Goal: Use online tool/utility: Utilize a website feature to perform a specific function

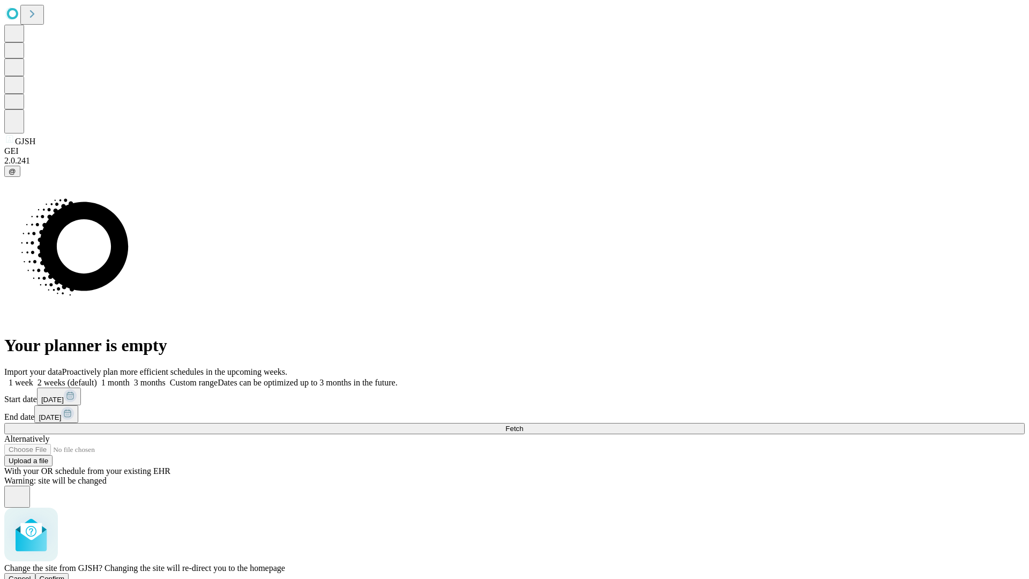
click at [65, 574] on span "Confirm" at bounding box center [52, 578] width 25 height 8
click at [33, 378] on label "1 week" at bounding box center [18, 382] width 29 height 9
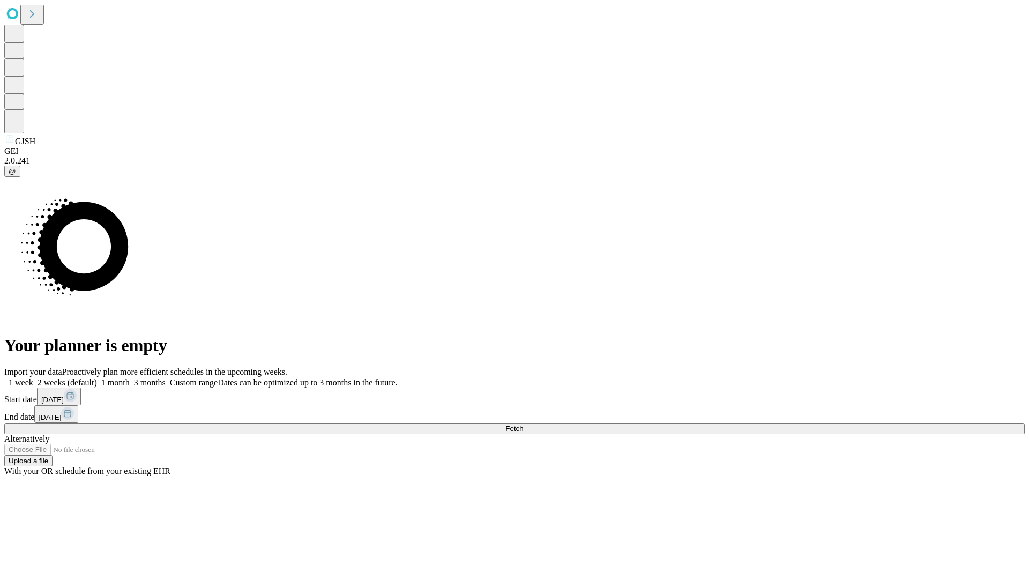
click at [523, 424] on span "Fetch" at bounding box center [514, 428] width 18 height 8
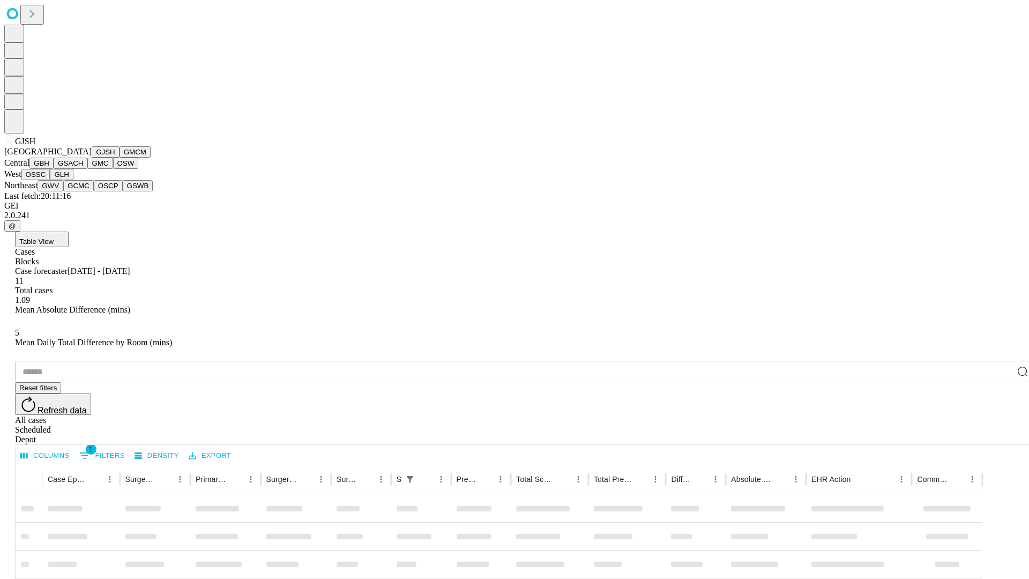
click at [120, 158] on button "GMCM" at bounding box center [135, 151] width 31 height 11
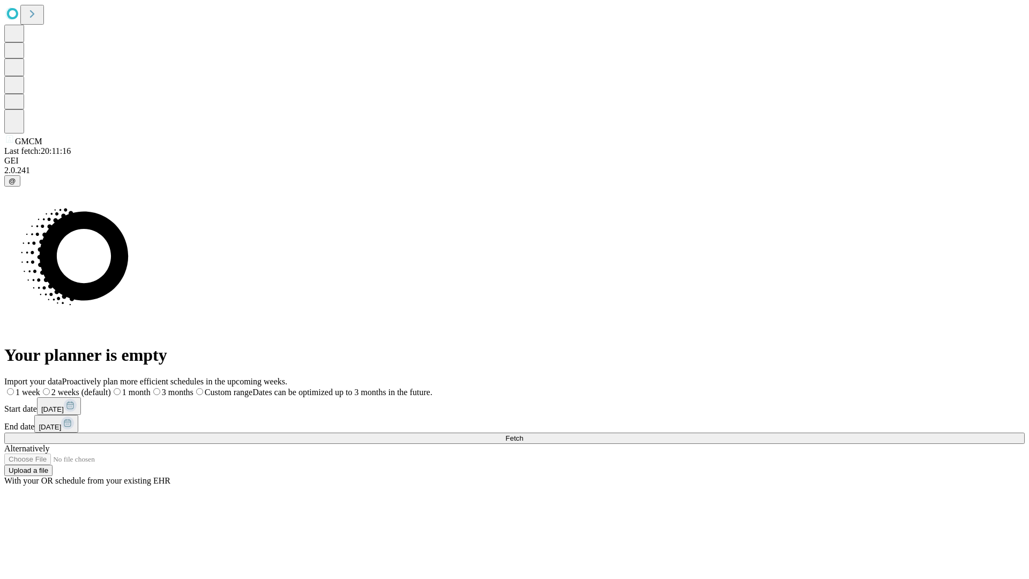
click at [40, 387] on label "1 week" at bounding box center [22, 391] width 36 height 9
click at [523, 434] on span "Fetch" at bounding box center [514, 438] width 18 height 8
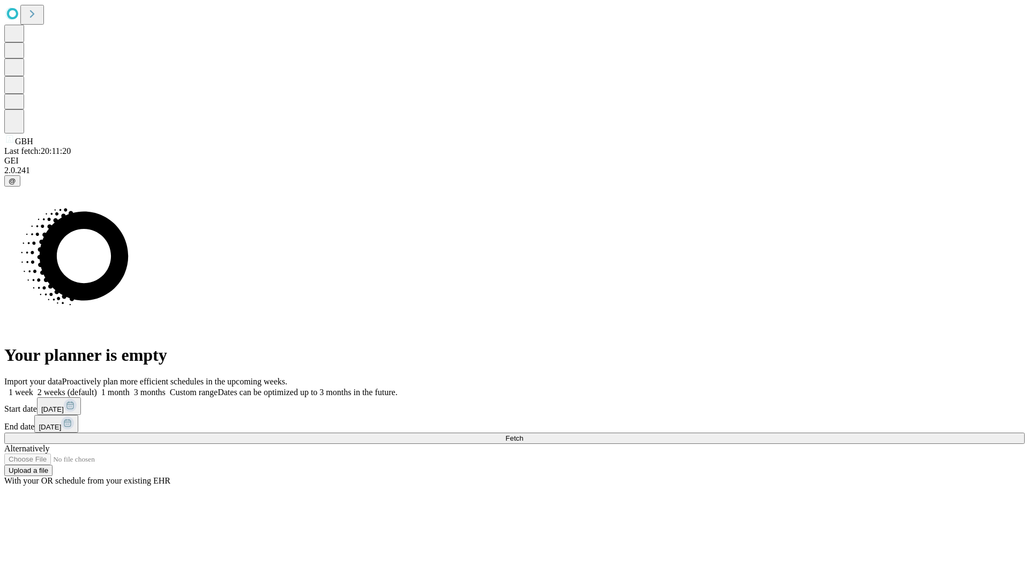
click at [33, 387] on label "1 week" at bounding box center [18, 391] width 29 height 9
click at [523, 434] on span "Fetch" at bounding box center [514, 438] width 18 height 8
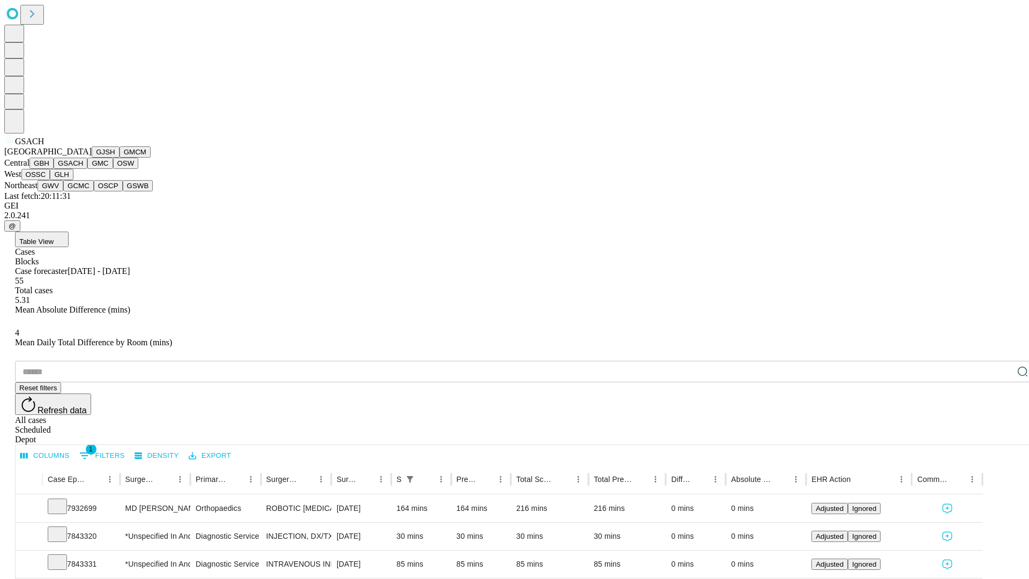
click at [87, 169] on button "GMC" at bounding box center [99, 163] width 25 height 11
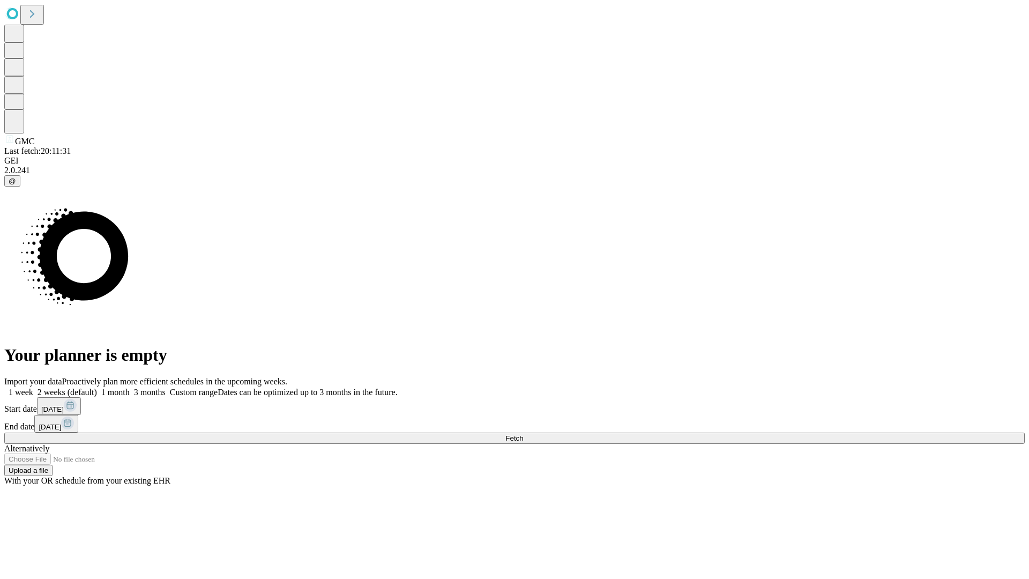
click at [33, 387] on label "1 week" at bounding box center [18, 391] width 29 height 9
click at [523, 434] on span "Fetch" at bounding box center [514, 438] width 18 height 8
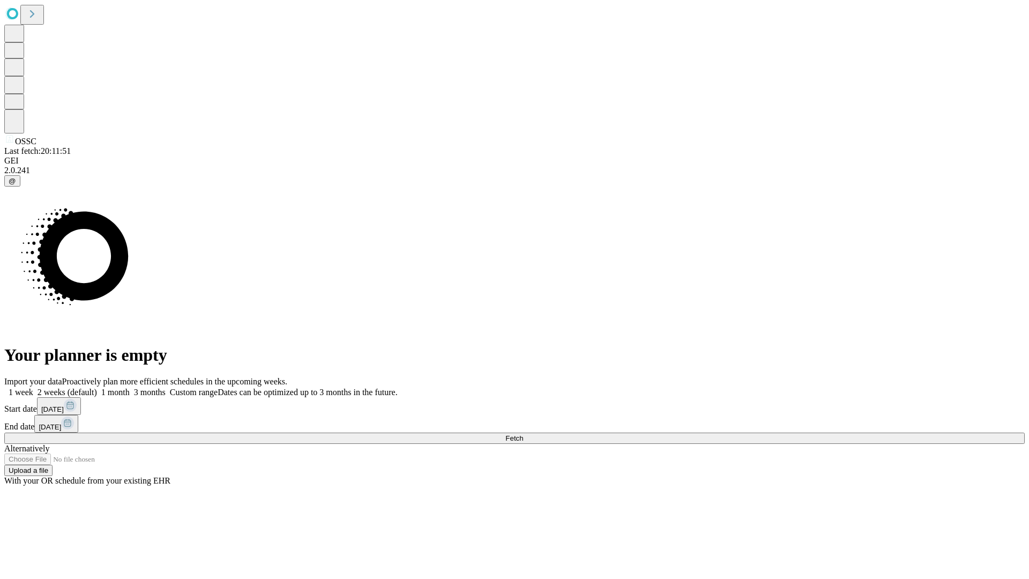
click at [33, 387] on label "1 week" at bounding box center [18, 391] width 29 height 9
click at [523, 434] on span "Fetch" at bounding box center [514, 438] width 18 height 8
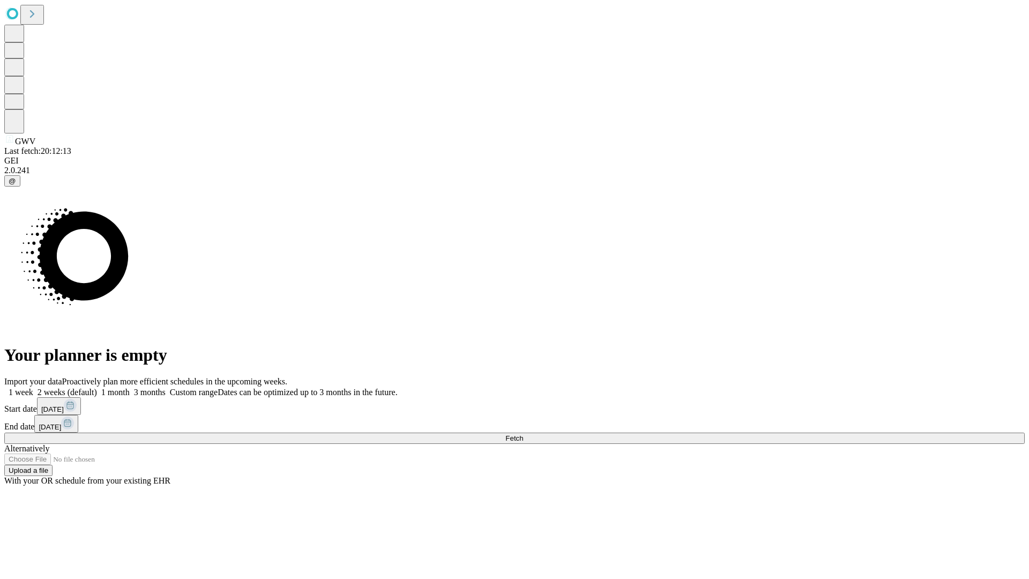
click at [33, 387] on label "1 week" at bounding box center [18, 391] width 29 height 9
click at [523, 434] on span "Fetch" at bounding box center [514, 438] width 18 height 8
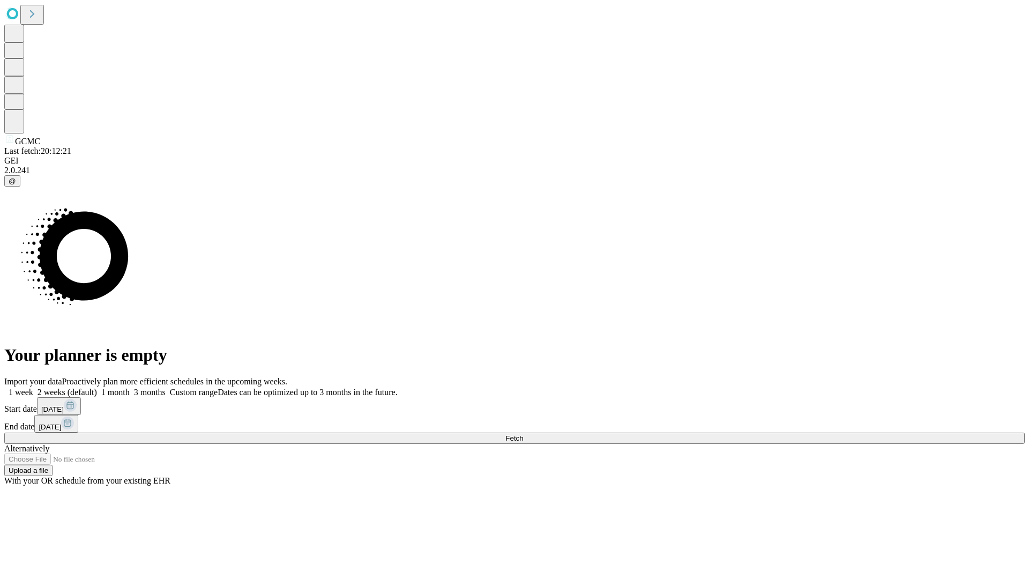
click at [33, 387] on label "1 week" at bounding box center [18, 391] width 29 height 9
click at [523, 434] on span "Fetch" at bounding box center [514, 438] width 18 height 8
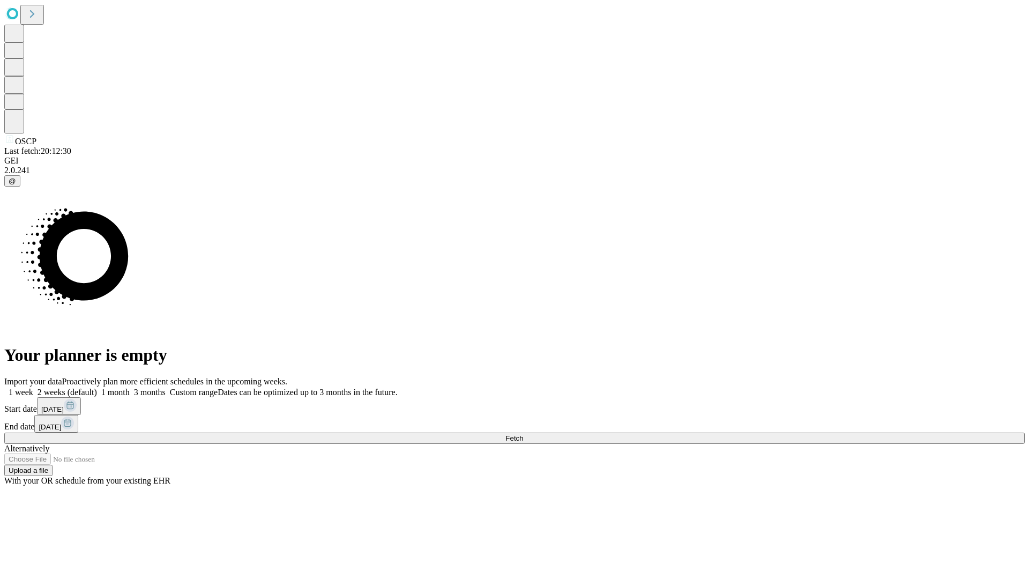
click at [33, 387] on label "1 week" at bounding box center [18, 391] width 29 height 9
click at [523, 434] on span "Fetch" at bounding box center [514, 438] width 18 height 8
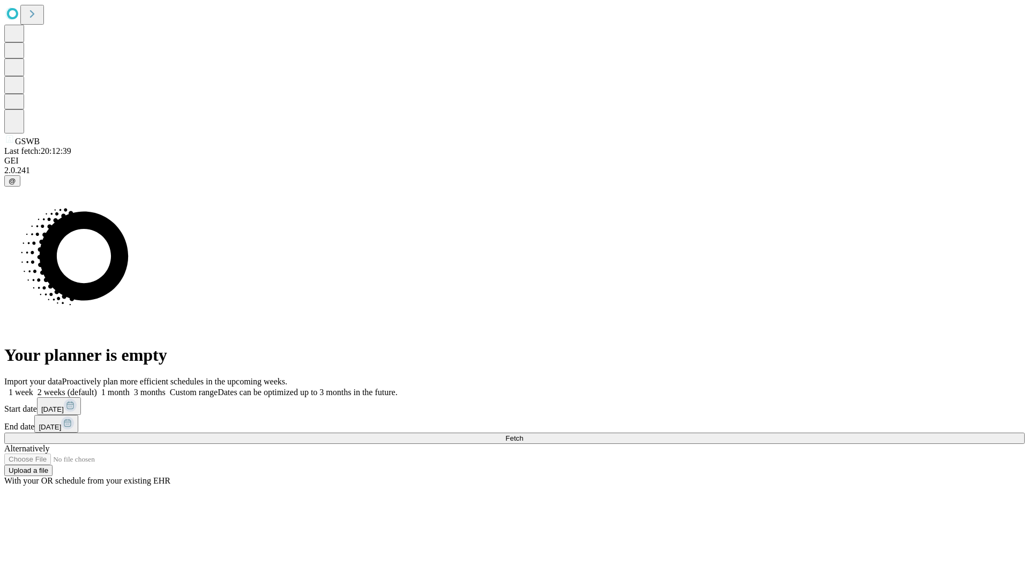
click at [33, 387] on label "1 week" at bounding box center [18, 391] width 29 height 9
click at [523, 434] on span "Fetch" at bounding box center [514, 438] width 18 height 8
